Goal: Task Accomplishment & Management: Use online tool/utility

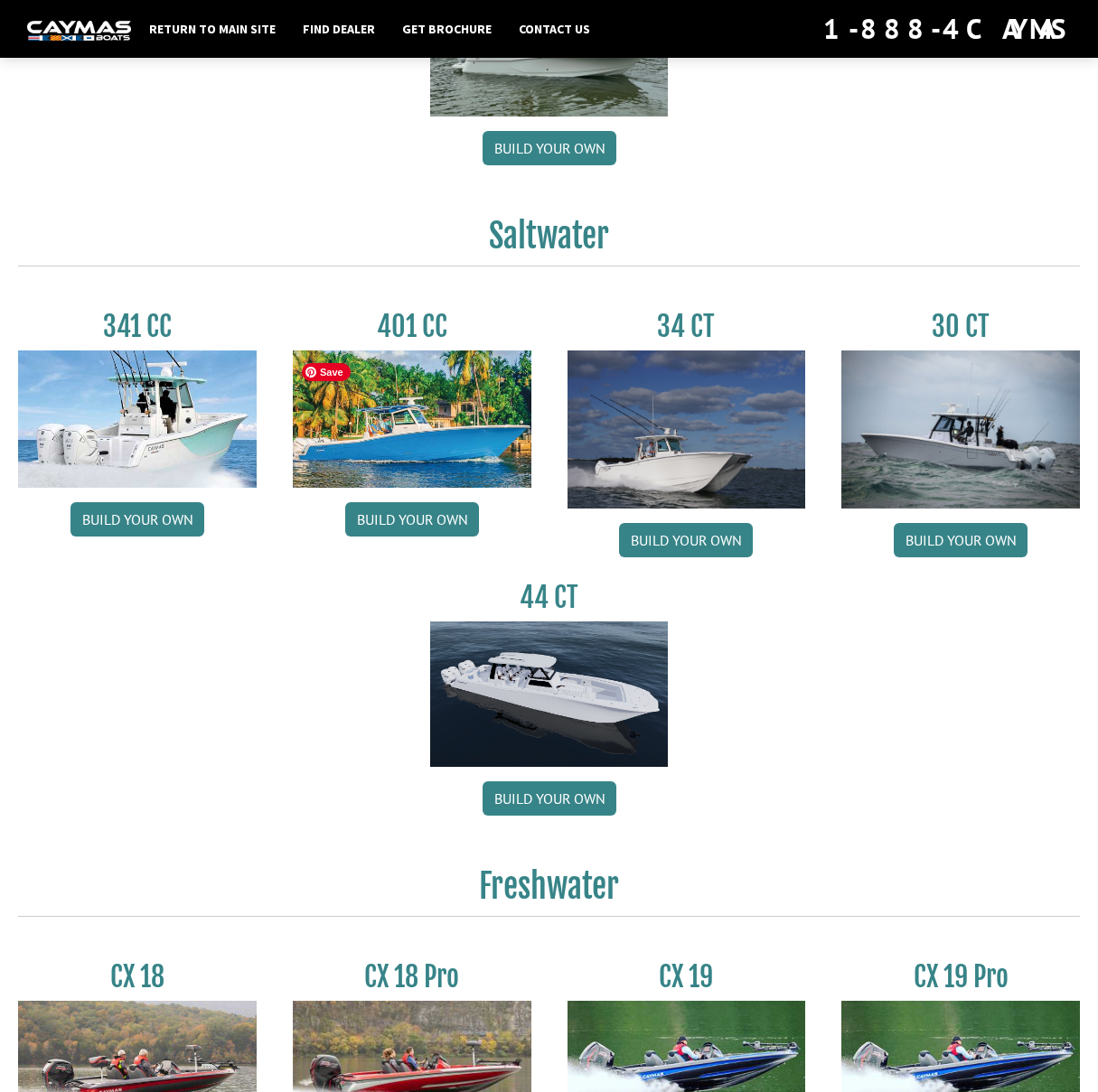
scroll to position [615, 0]
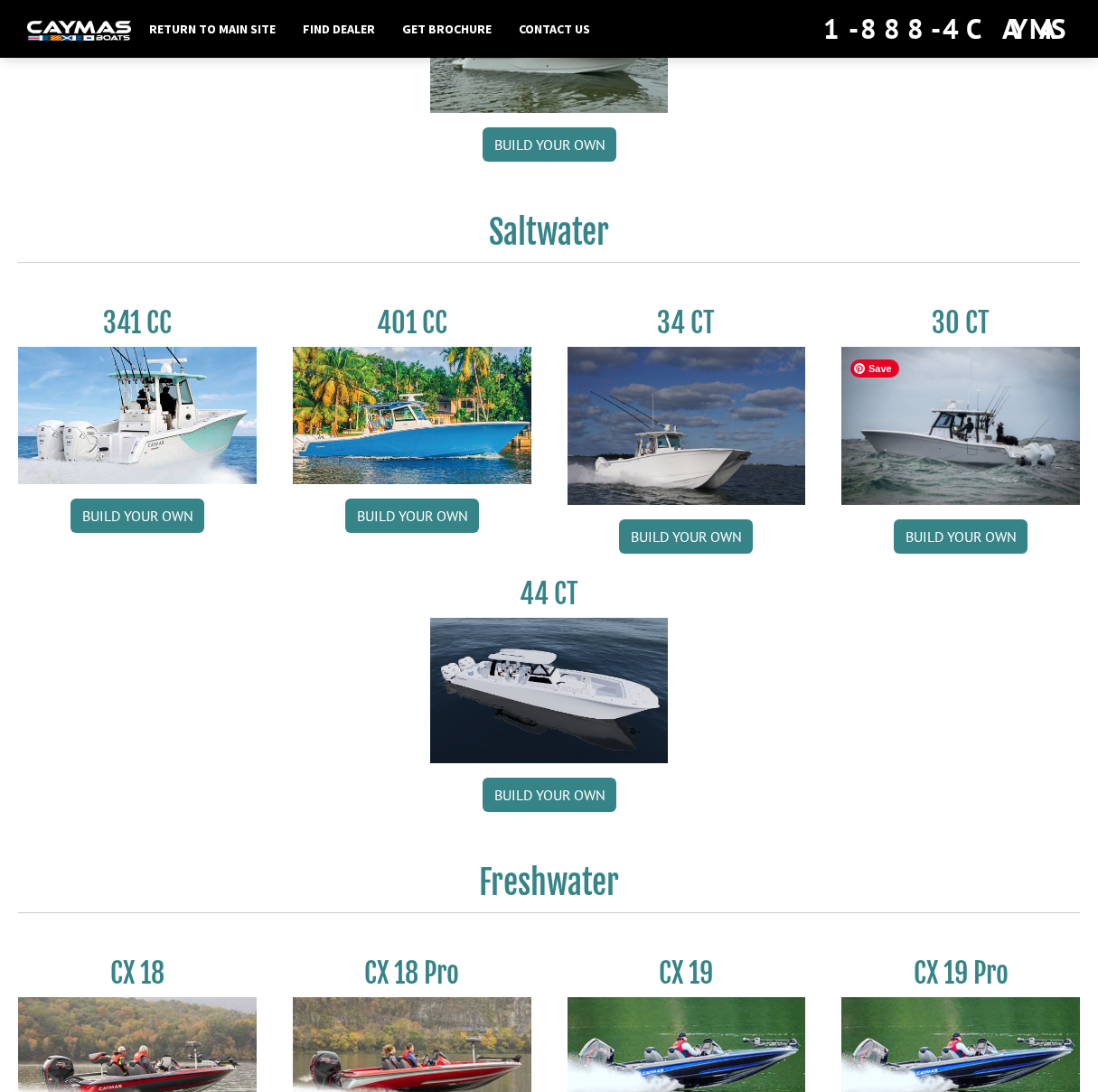
click at [935, 452] on img at bounding box center [960, 426] width 239 height 159
click at [959, 539] on link "Build your own" at bounding box center [961, 535] width 134 height 34
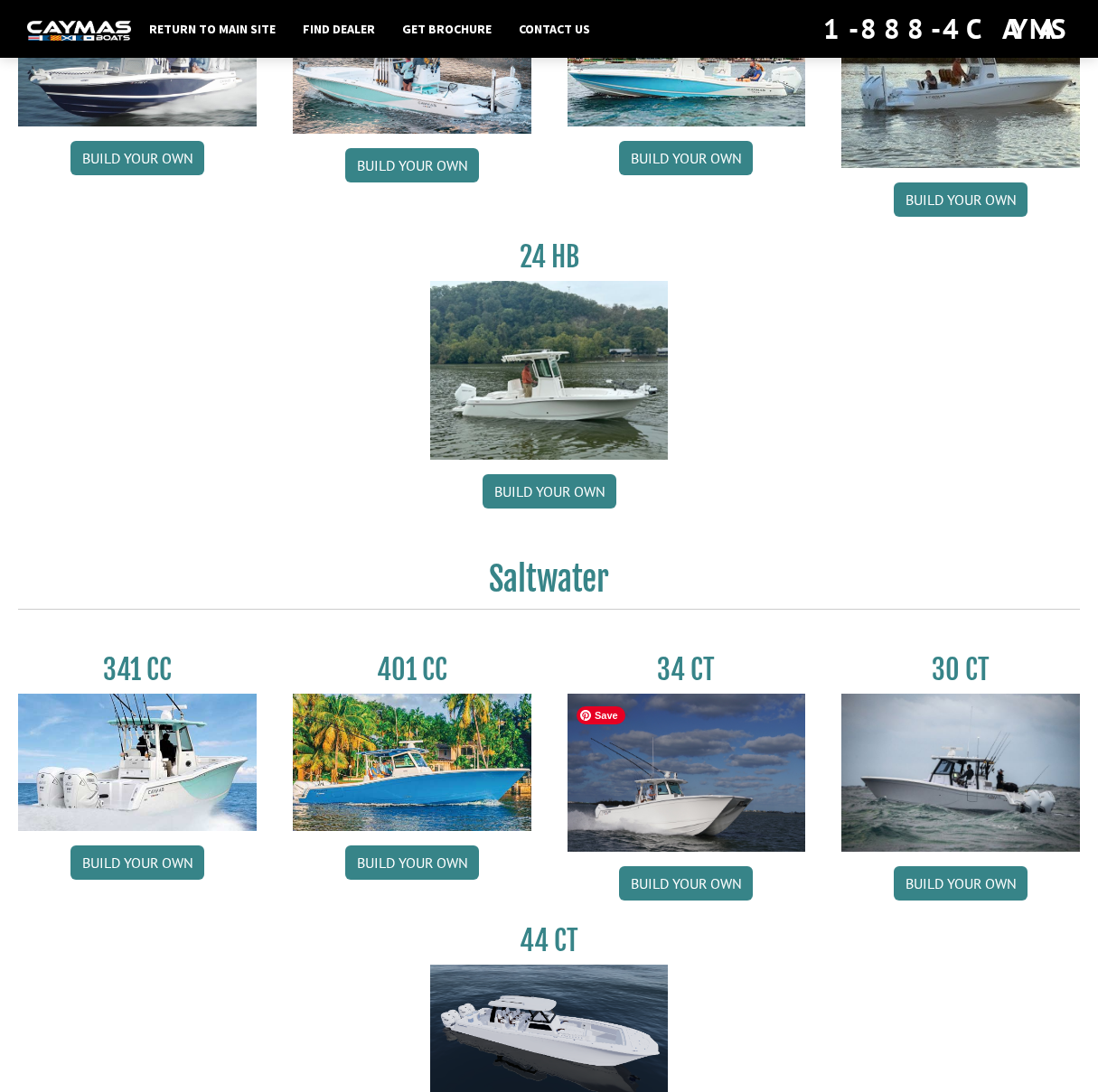
scroll to position [0, 0]
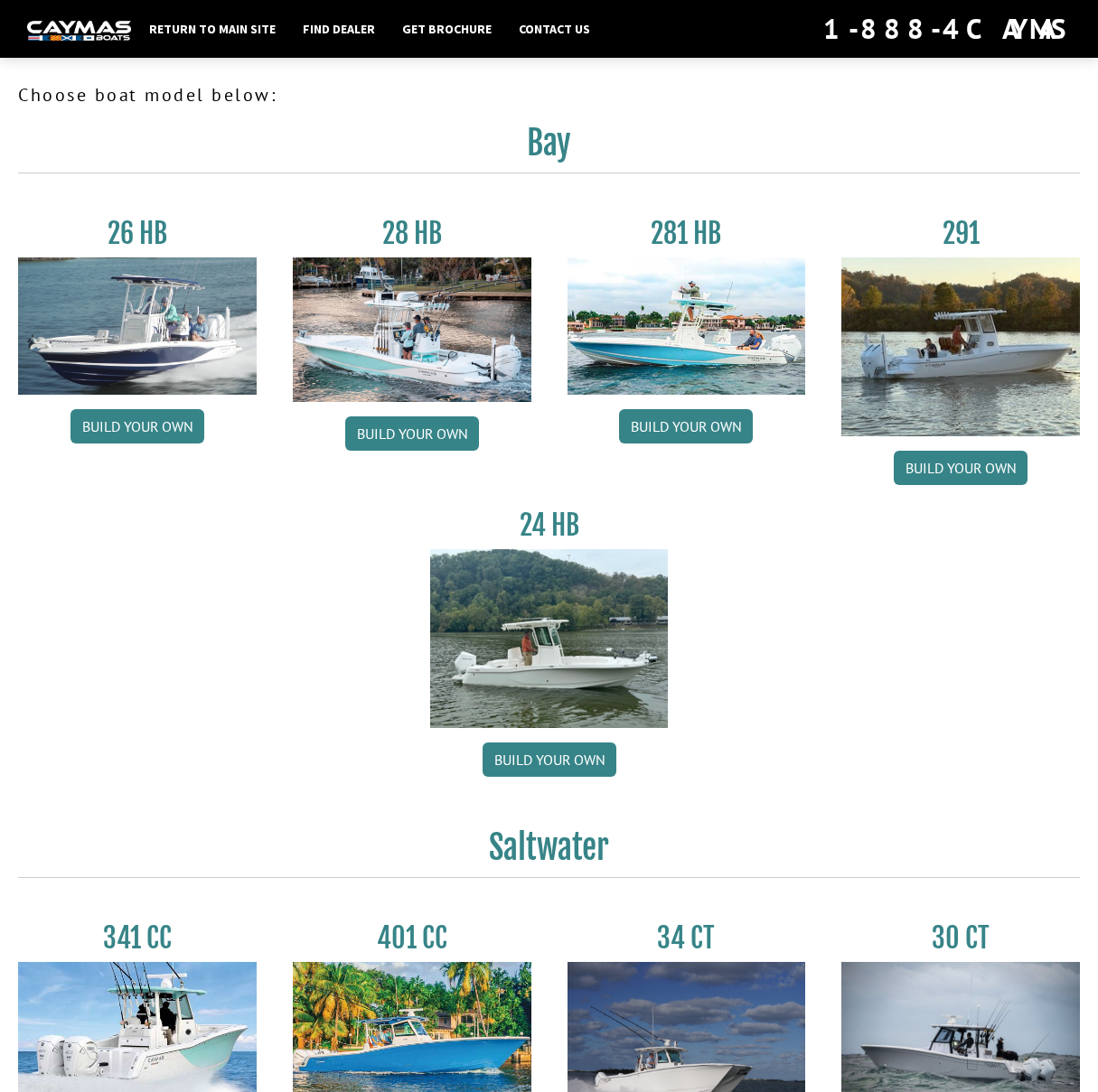
click at [93, 30] on img at bounding box center [79, 30] width 104 height 19
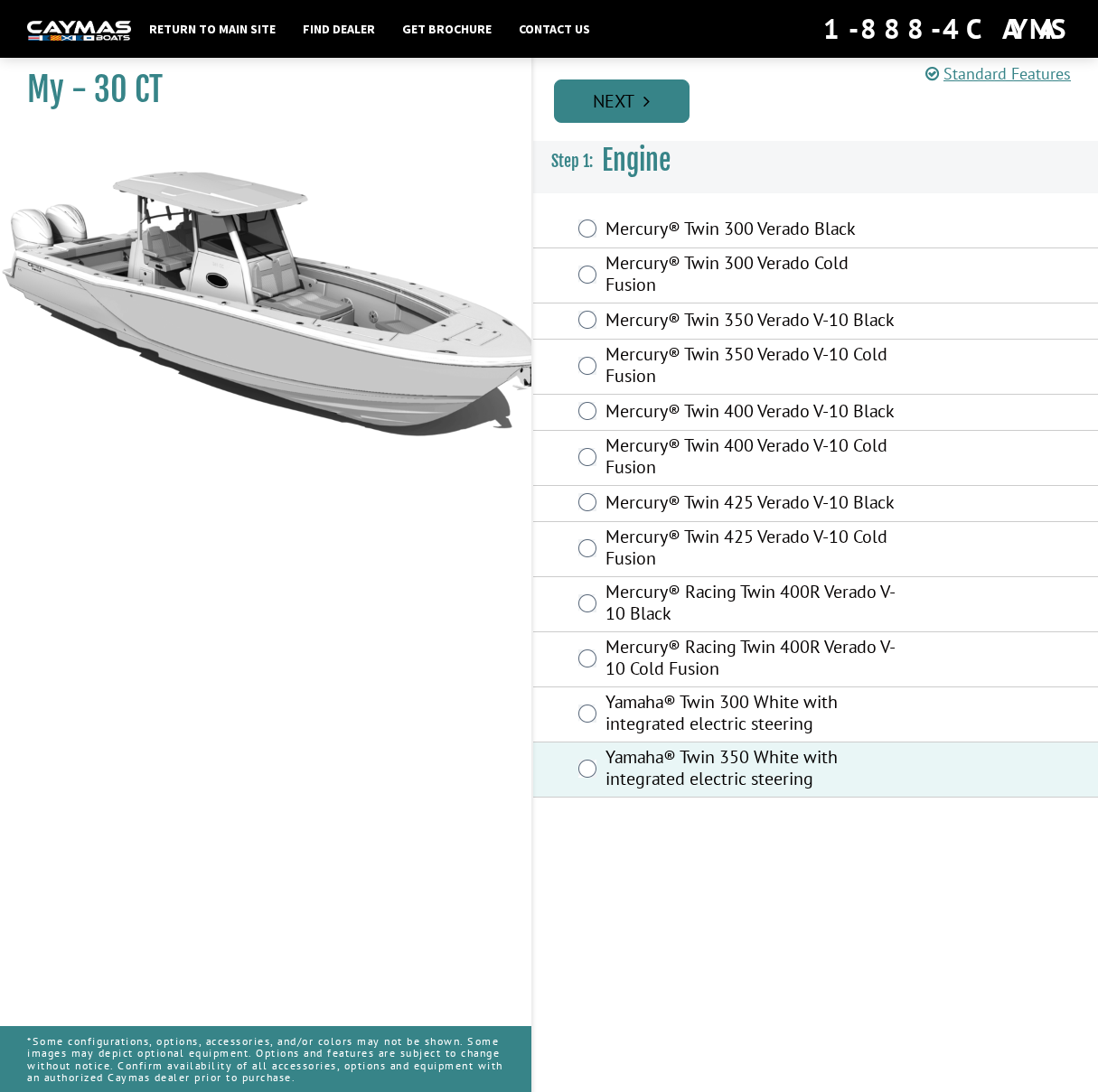
click at [636, 100] on link "Next" at bounding box center [622, 101] width 136 height 43
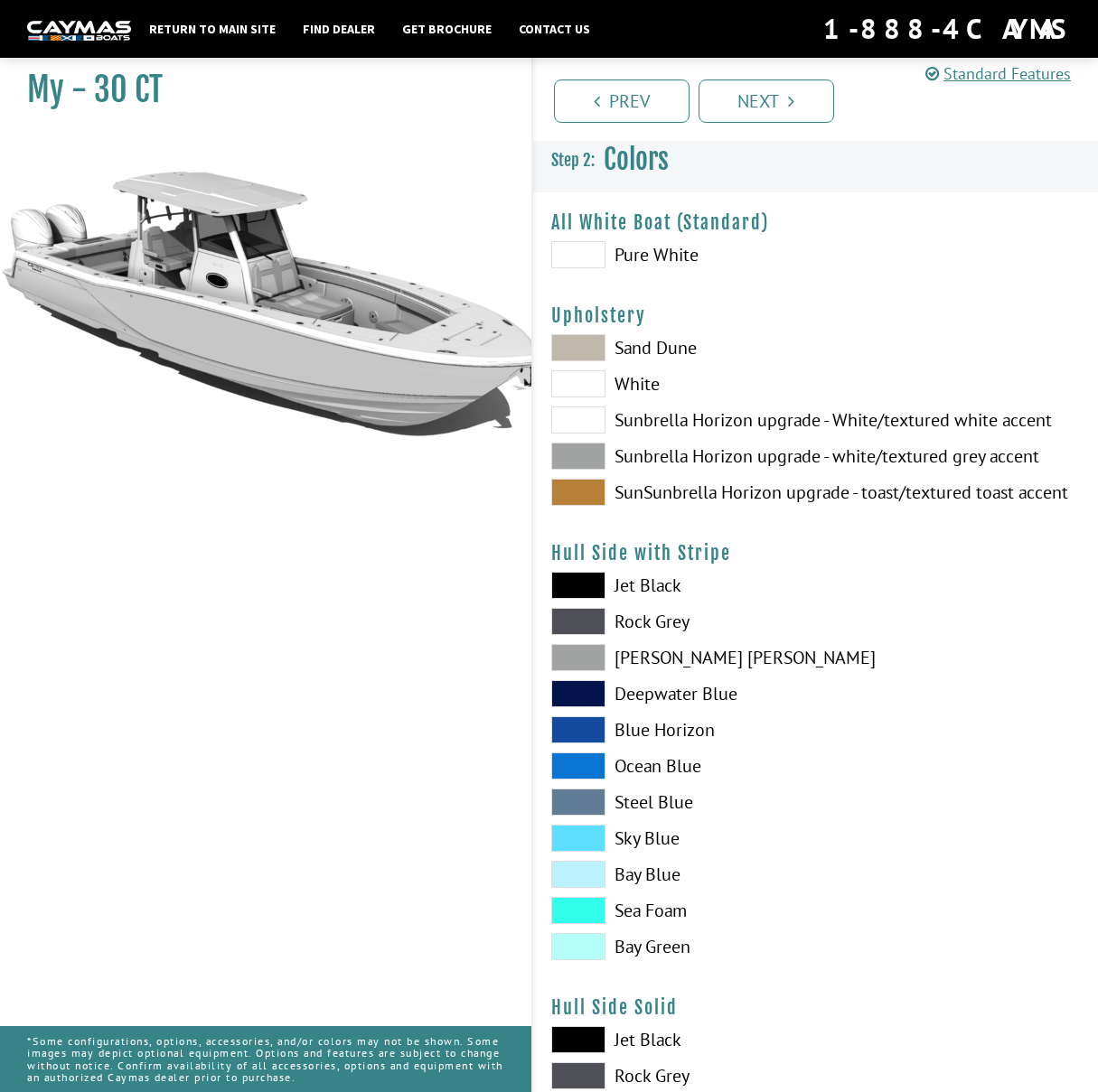
scroll to position [11, 0]
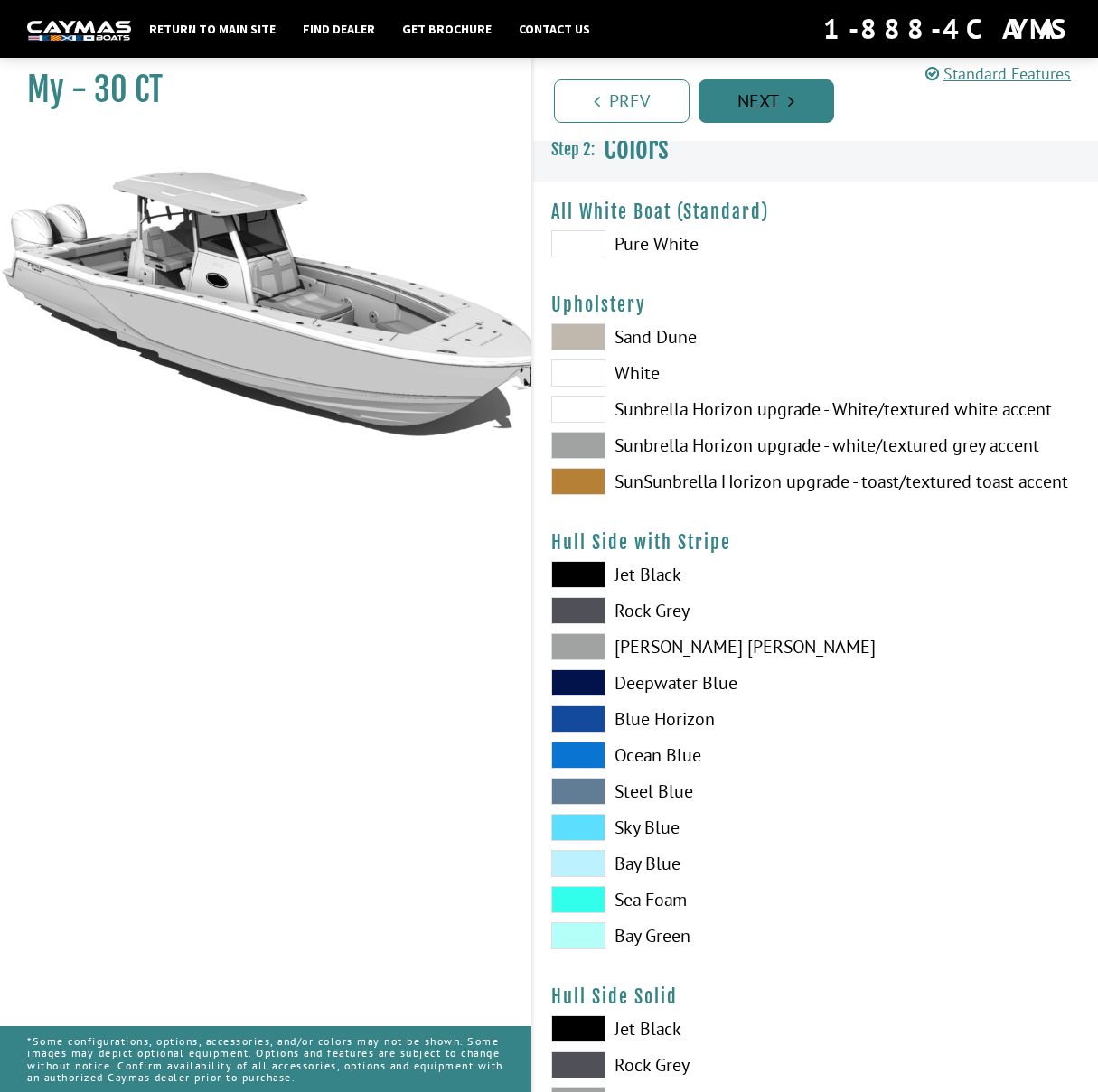
click at [764, 97] on link "Next" at bounding box center [766, 101] width 136 height 43
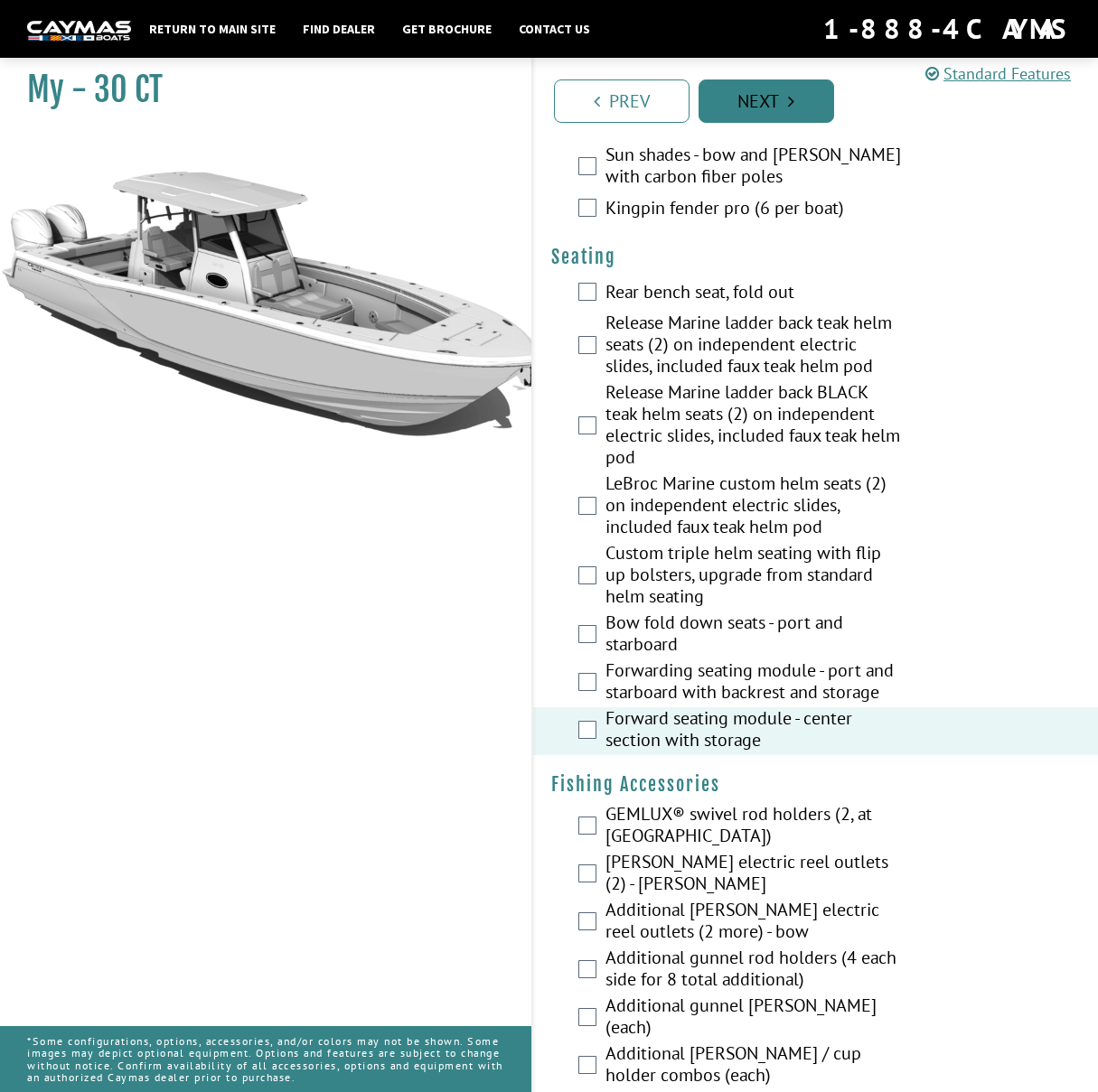
scroll to position [2102, 0]
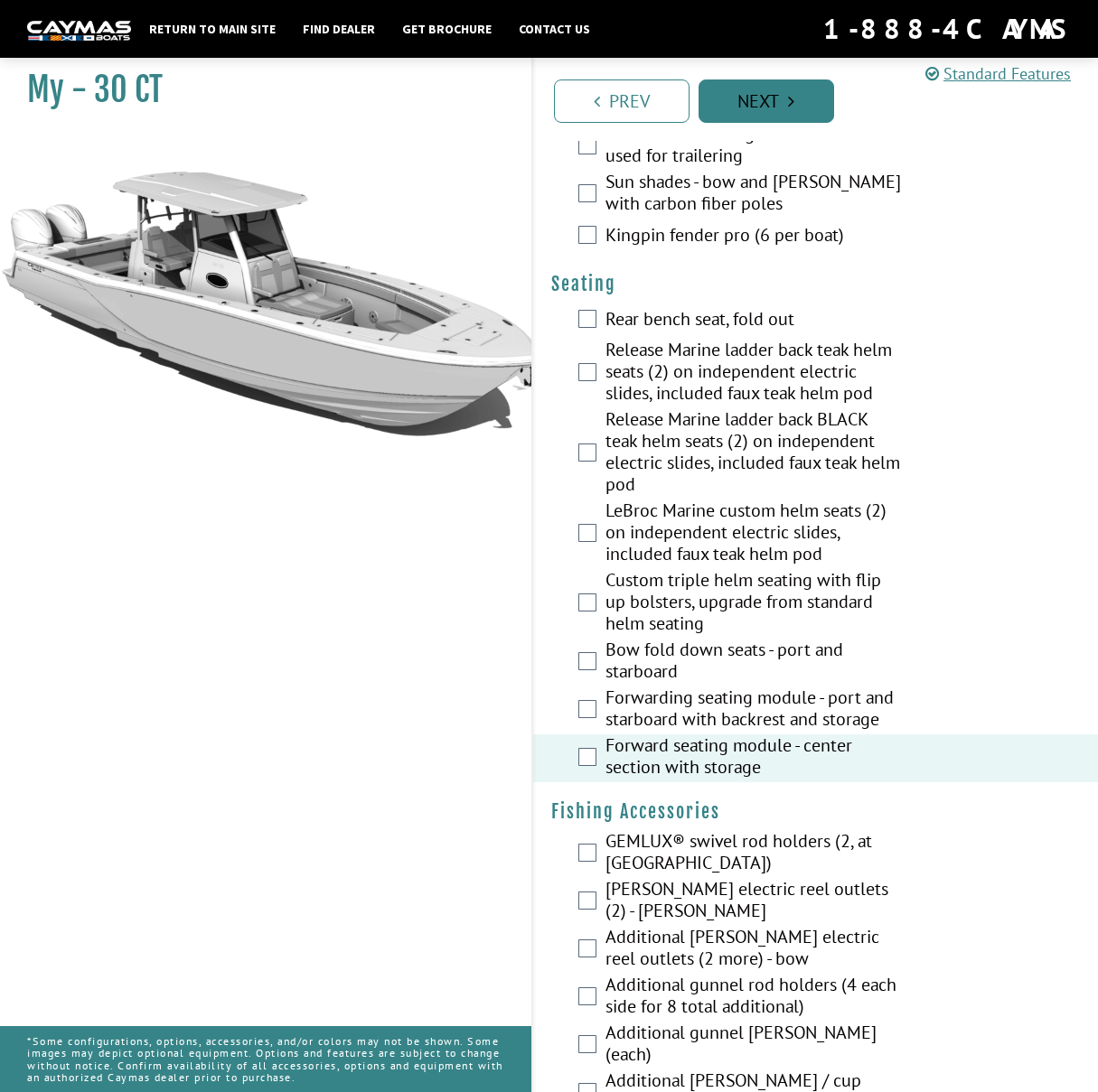
click at [781, 98] on link "Next" at bounding box center [766, 101] width 136 height 43
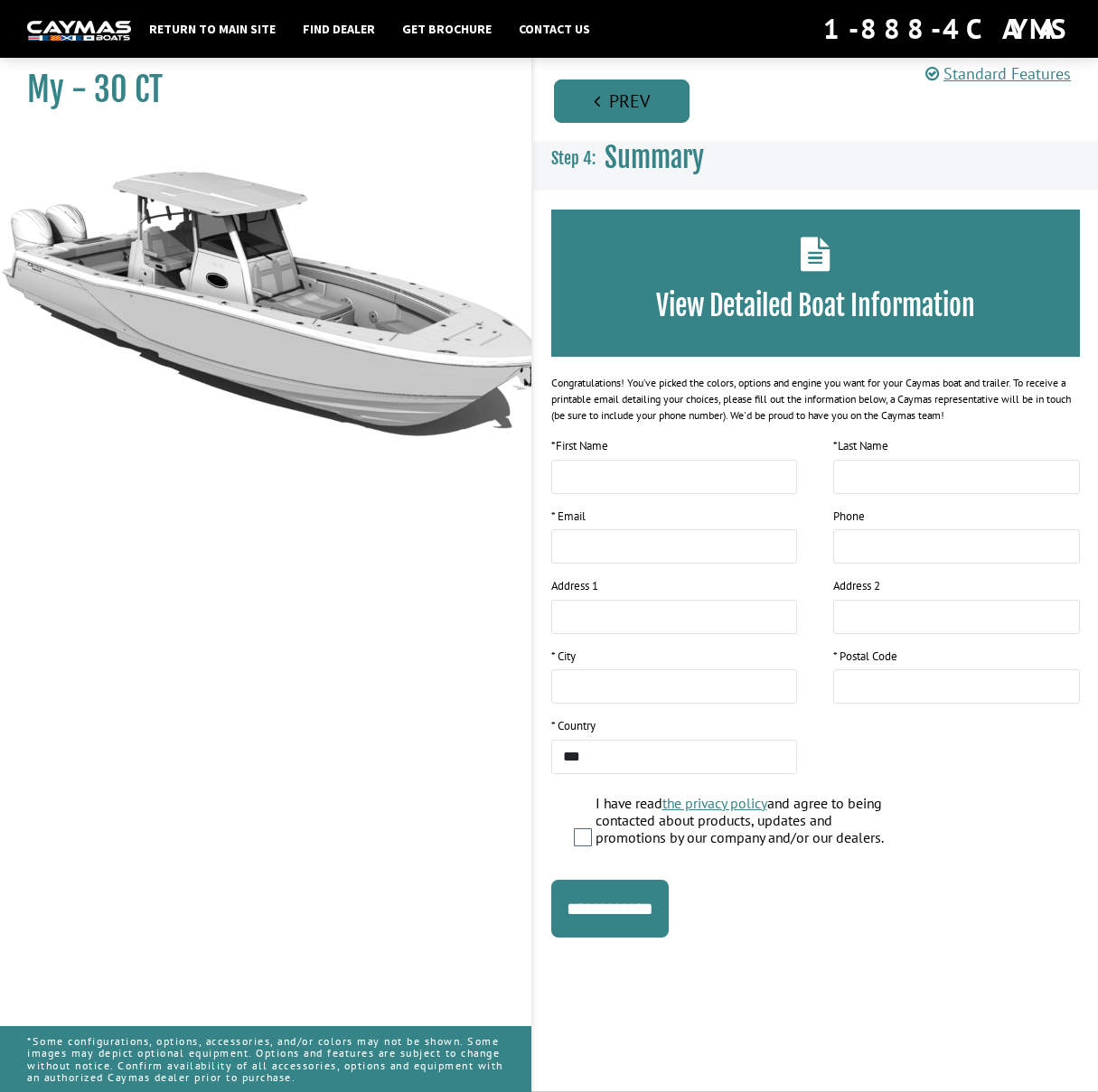
click at [623, 113] on link "Prev" at bounding box center [622, 101] width 136 height 43
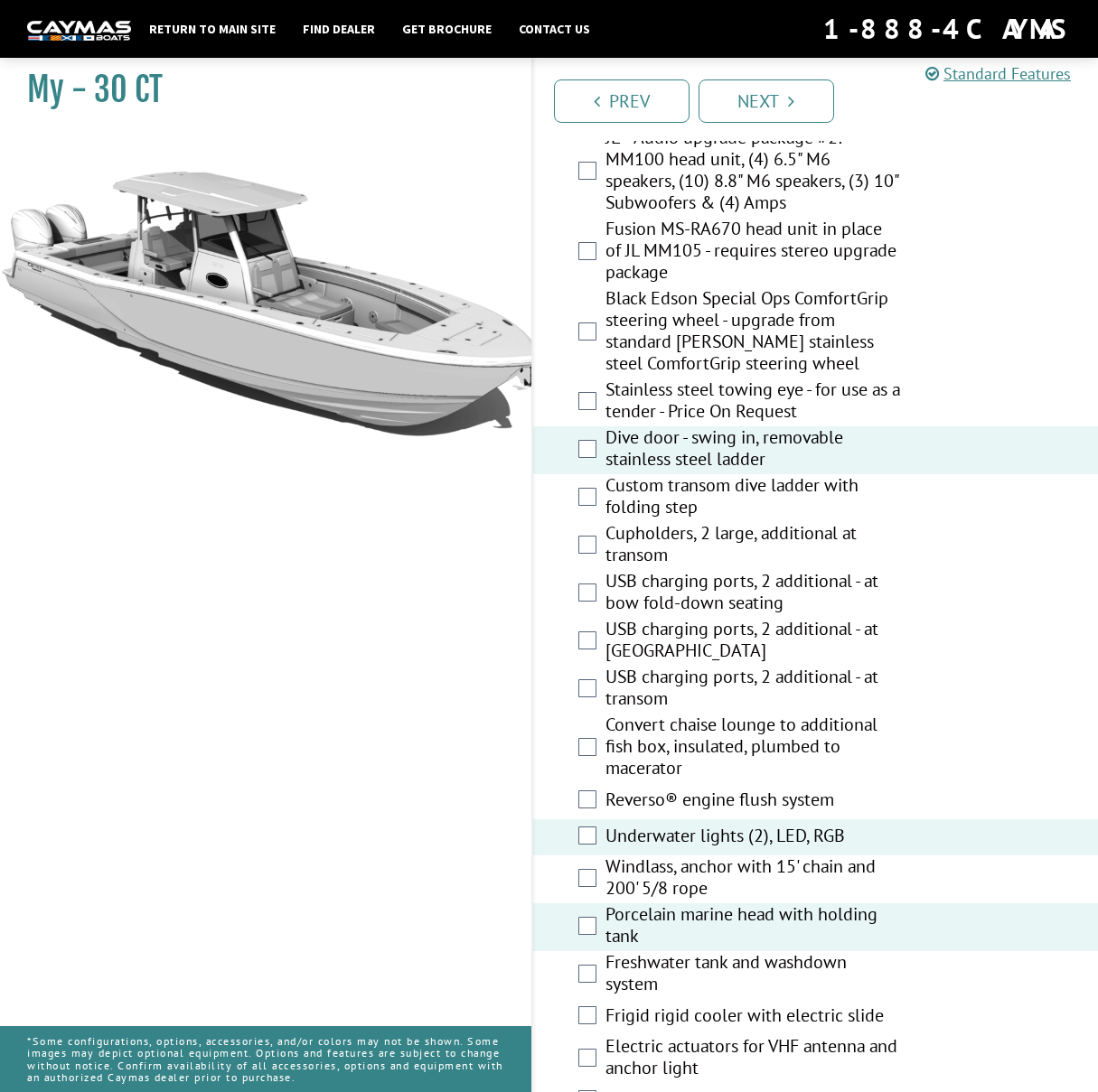
scroll to position [907, 0]
